Goal: Find specific page/section: Find specific page/section

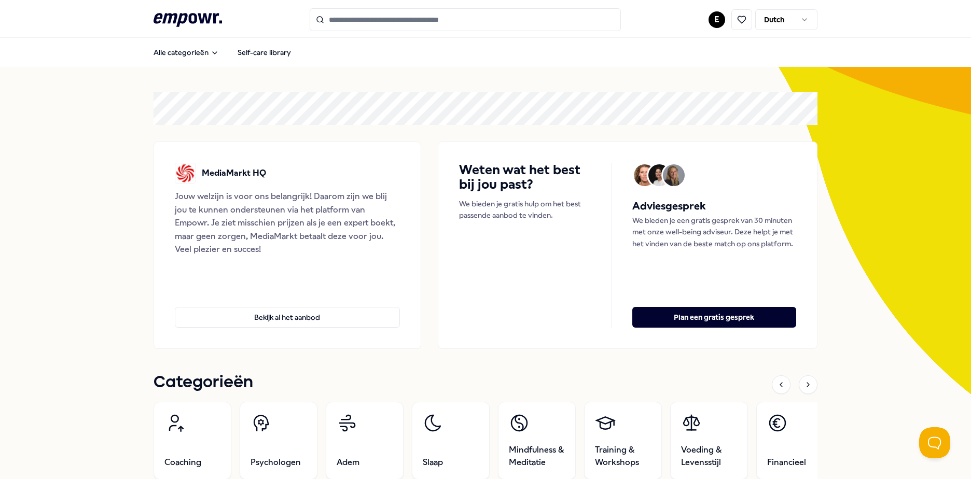
click at [368, 20] on input "Search for products, categories or subcategories" at bounding box center [465, 19] width 311 height 23
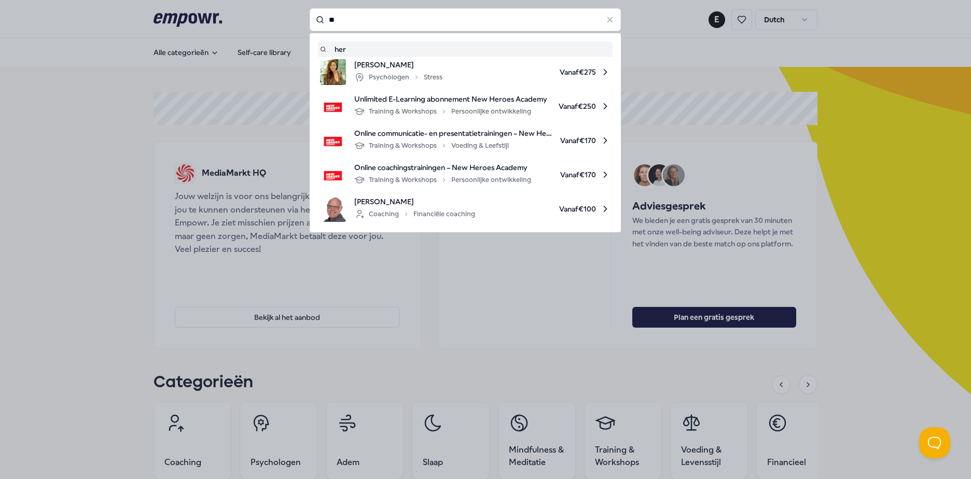
type input "*"
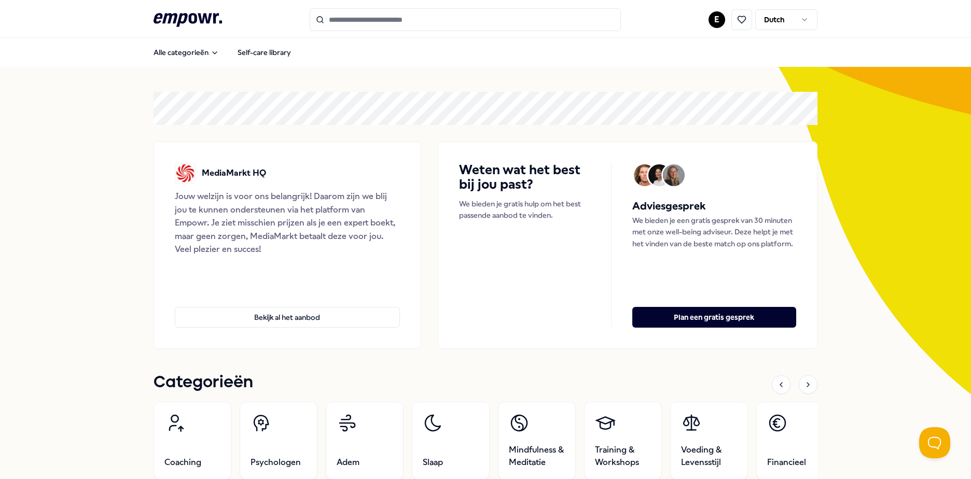
click at [368, 23] on input "Search for products, categories or subcategories" at bounding box center [465, 19] width 311 height 23
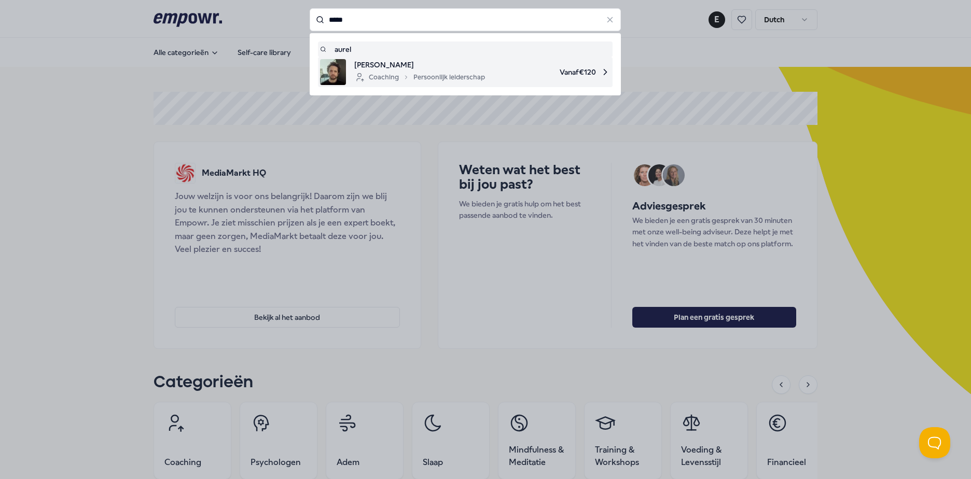
click at [368, 64] on span "[PERSON_NAME]" at bounding box center [419, 64] width 131 height 11
type input "*****"
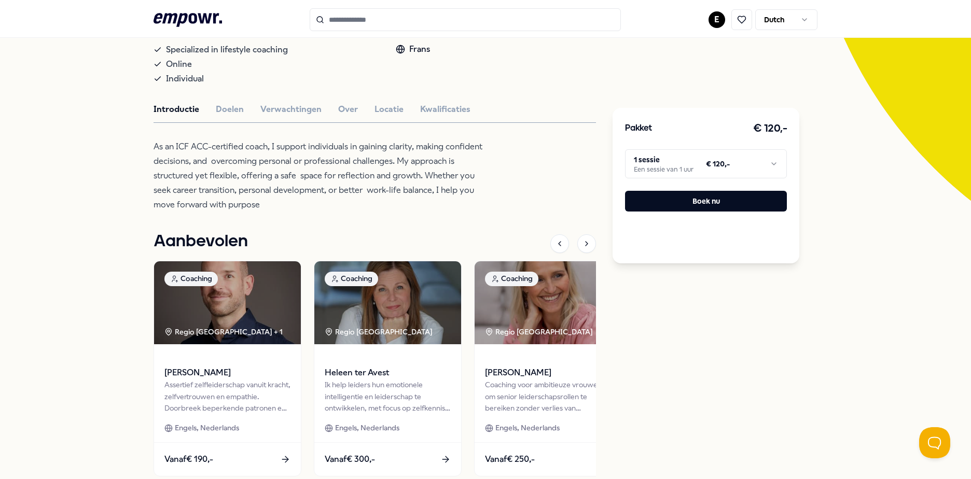
scroll to position [208, 0]
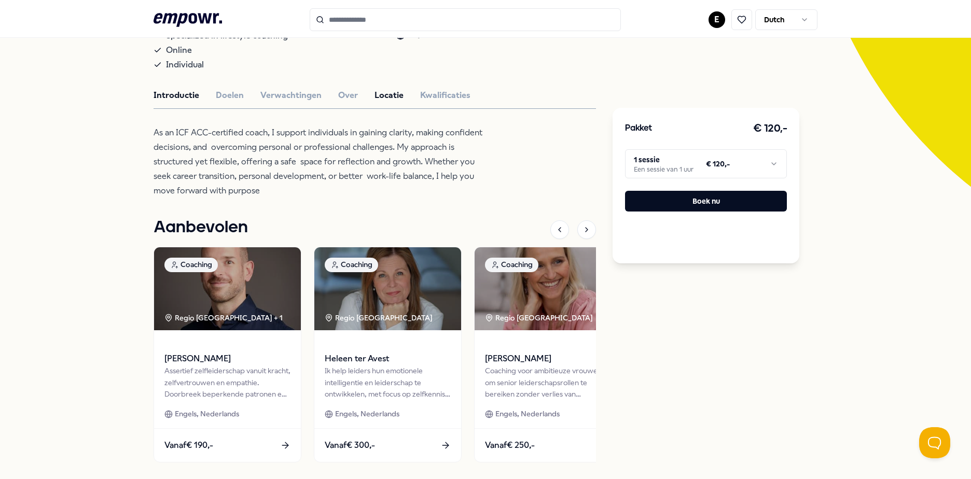
click at [368, 94] on button "Locatie" at bounding box center [389, 95] width 29 height 13
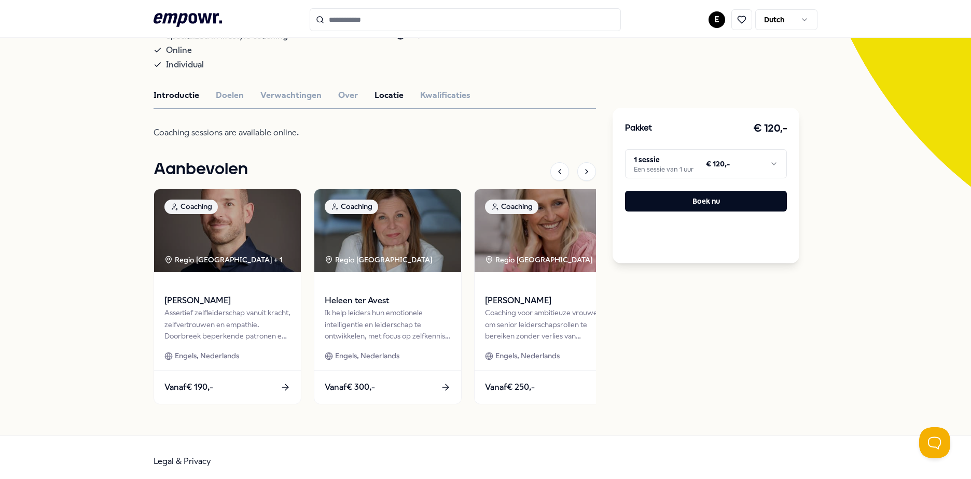
click at [161, 98] on button "Introductie" at bounding box center [177, 95] width 46 height 13
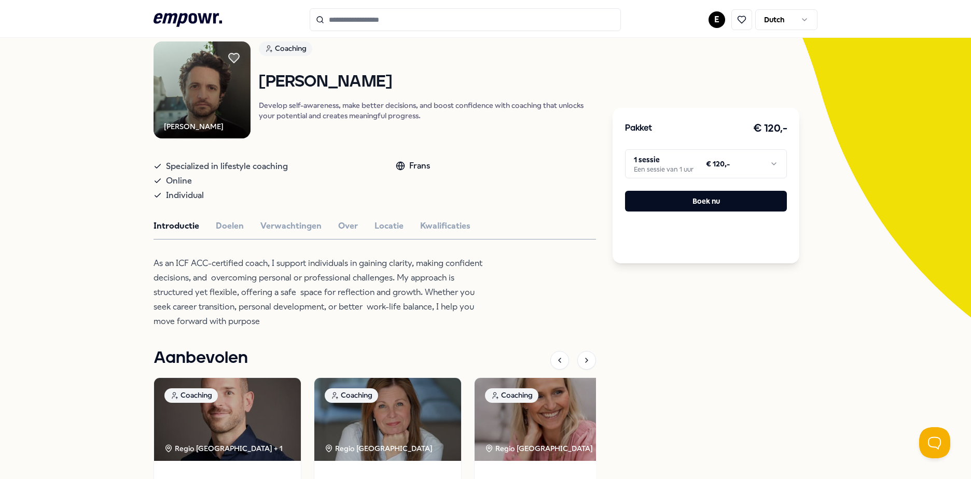
scroll to position [0, 0]
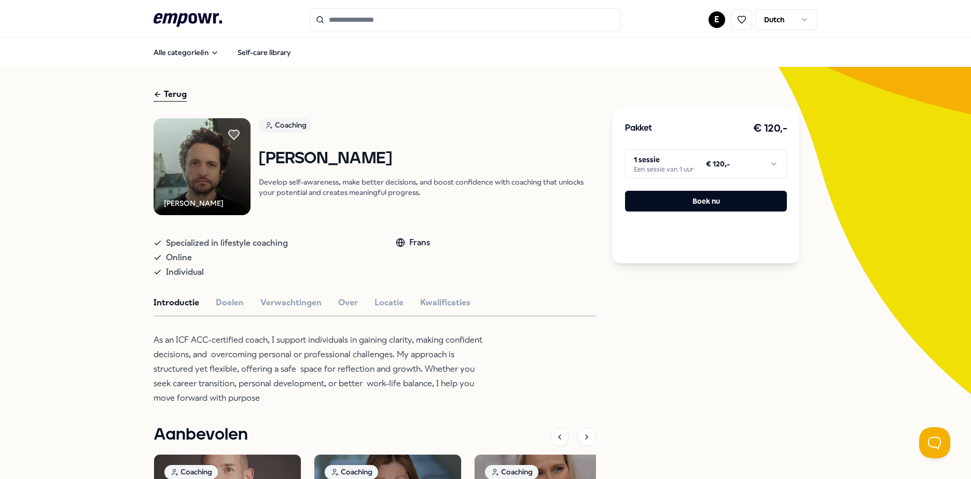
click at [351, 19] on input "Search for products, categories or subcategories" at bounding box center [465, 19] width 311 height 23
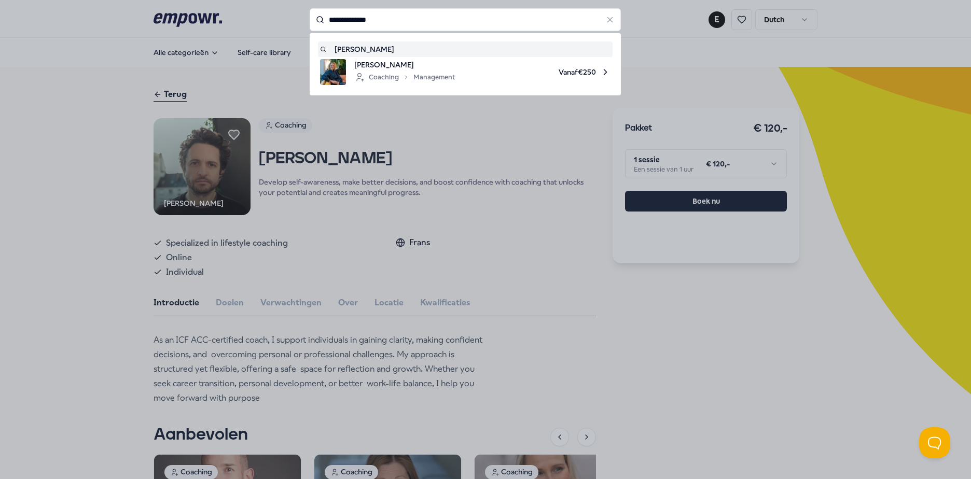
drag, startPoint x: 382, startPoint y: 18, endPoint x: 281, endPoint y: 15, distance: 101.7
click at [310, 15] on div "**********" at bounding box center [465, 19] width 311 height 23
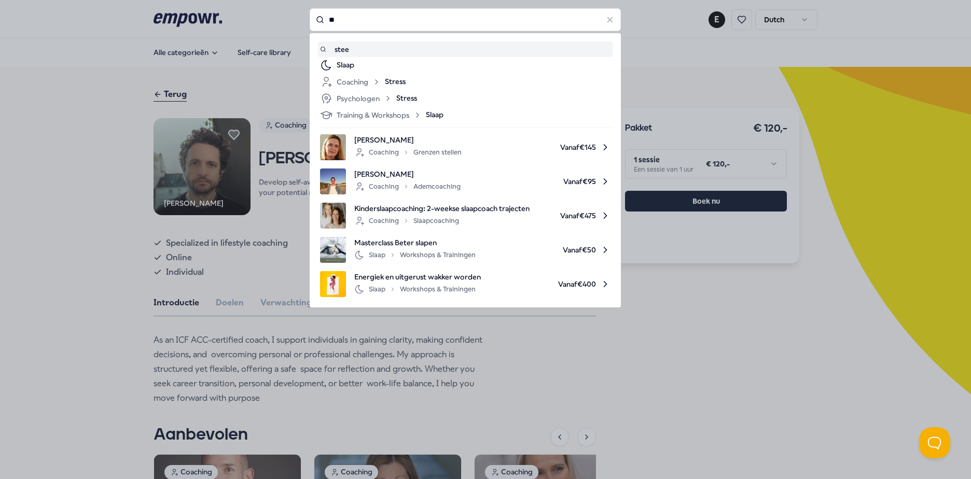
type input "*"
